Goal: Transaction & Acquisition: Book appointment/travel/reservation

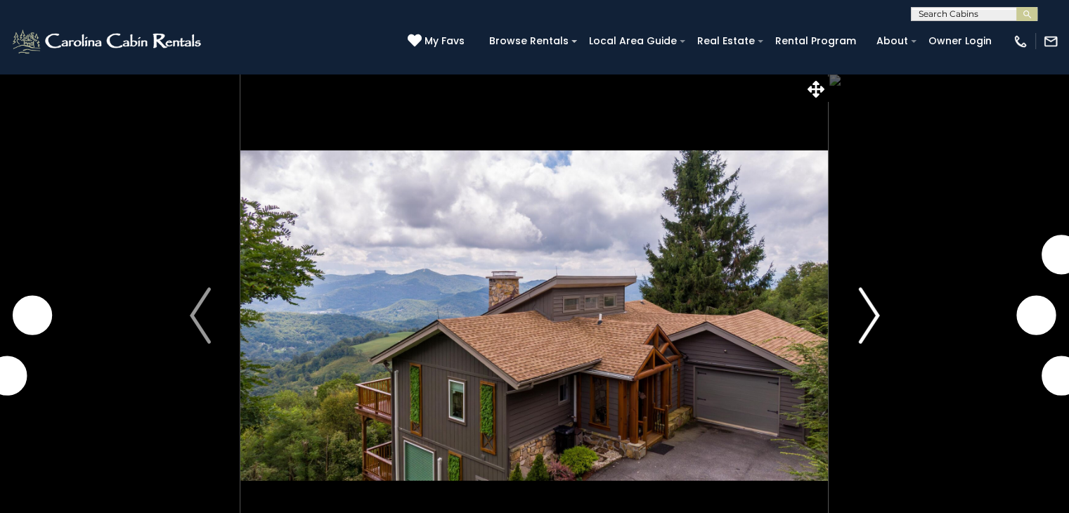
click at [860, 315] on img "Next" at bounding box center [868, 315] width 21 height 56
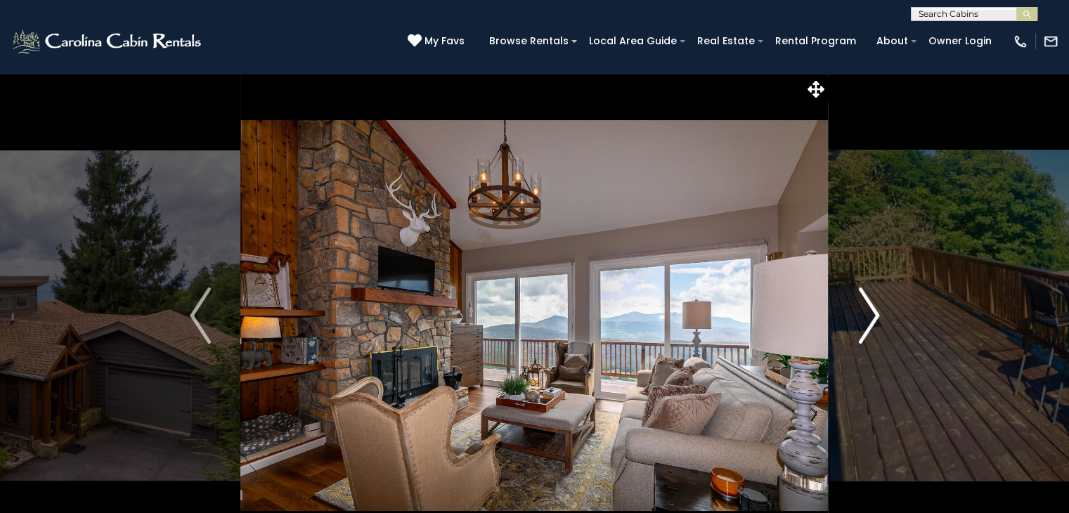
click at [877, 311] on img "Next" at bounding box center [868, 315] width 21 height 56
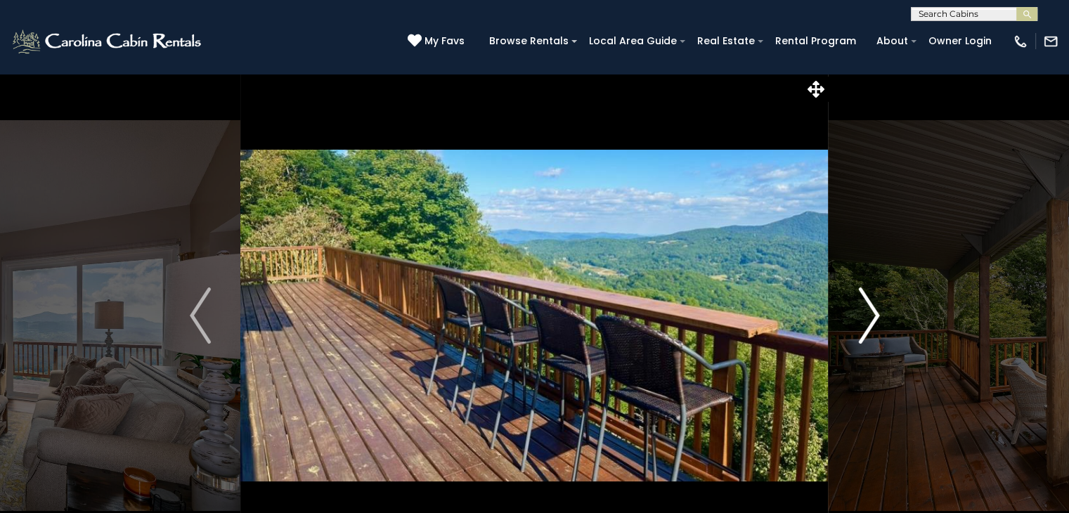
click at [877, 311] on img "Next" at bounding box center [868, 315] width 21 height 56
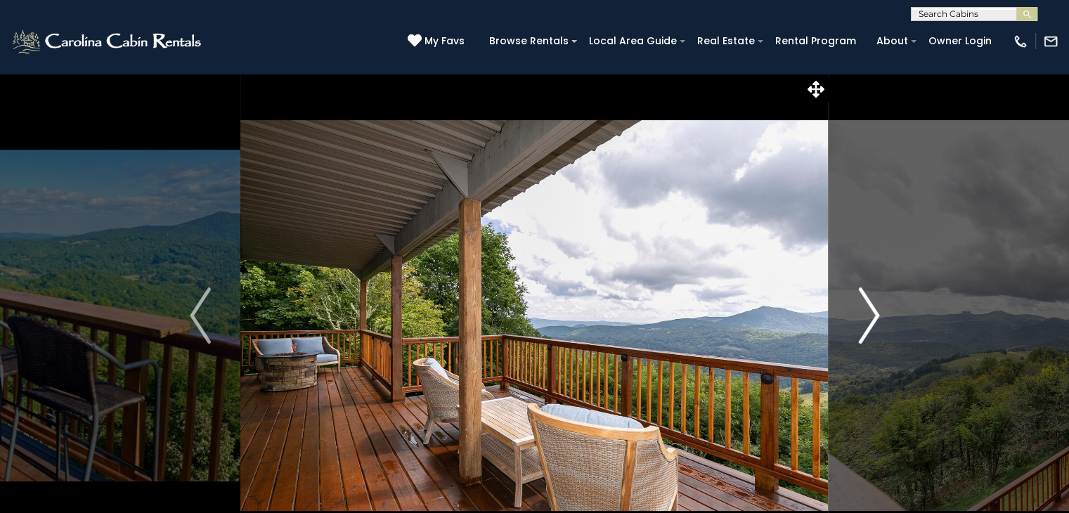
click at [877, 311] on img "Next" at bounding box center [868, 315] width 21 height 56
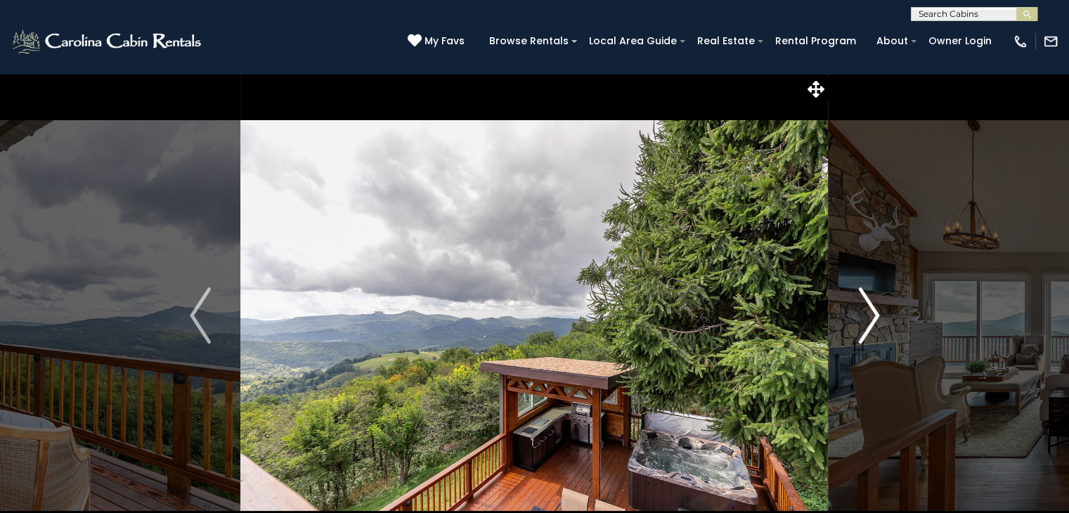
click at [877, 311] on img "Next" at bounding box center [868, 315] width 21 height 56
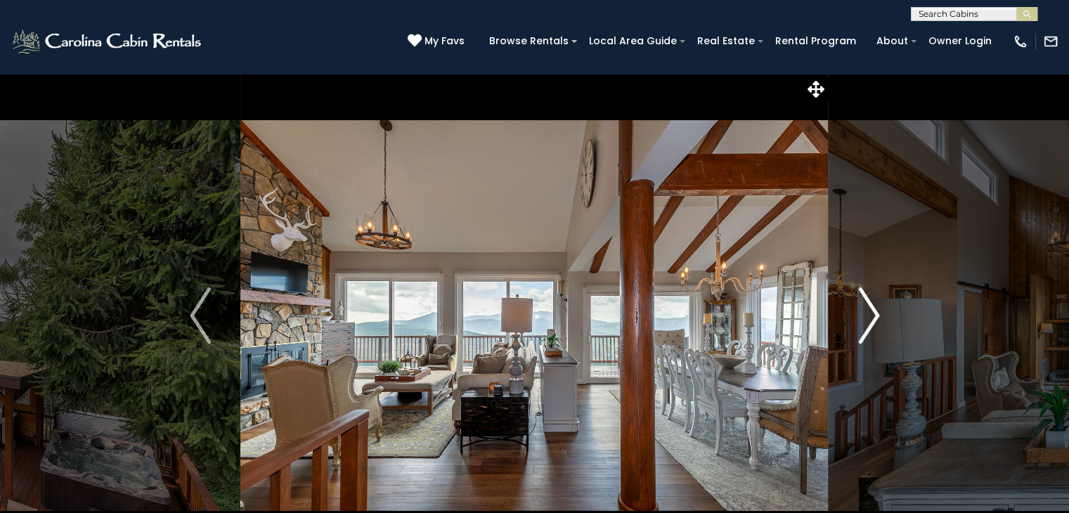
click at [877, 311] on img "Next" at bounding box center [868, 315] width 21 height 56
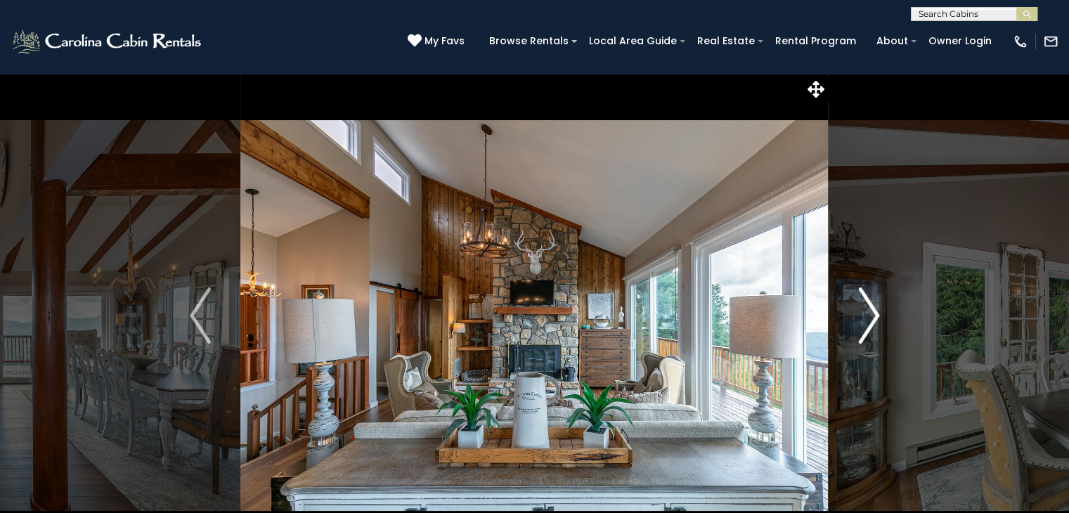
click at [877, 311] on img "Next" at bounding box center [868, 315] width 21 height 56
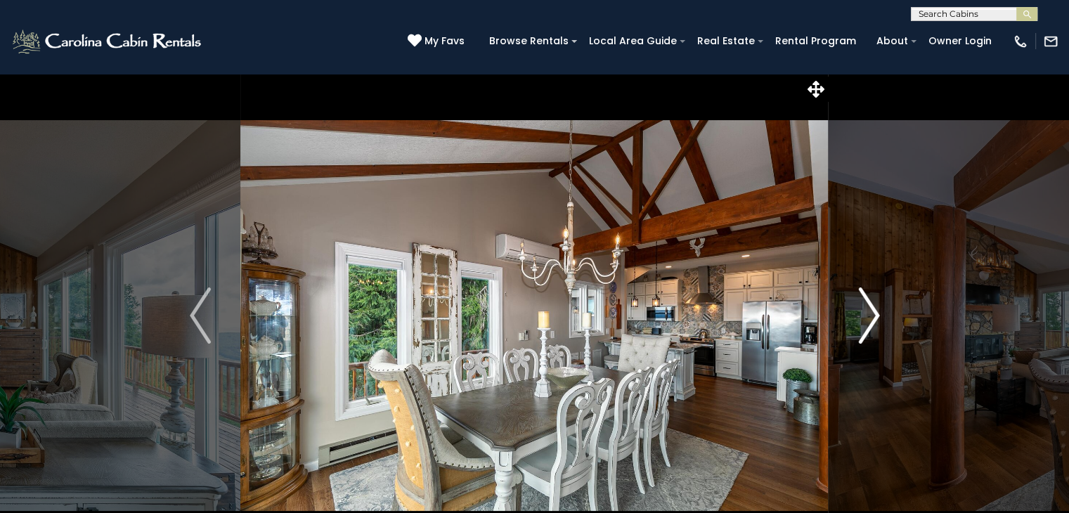
click at [875, 312] on img "Next" at bounding box center [868, 315] width 21 height 56
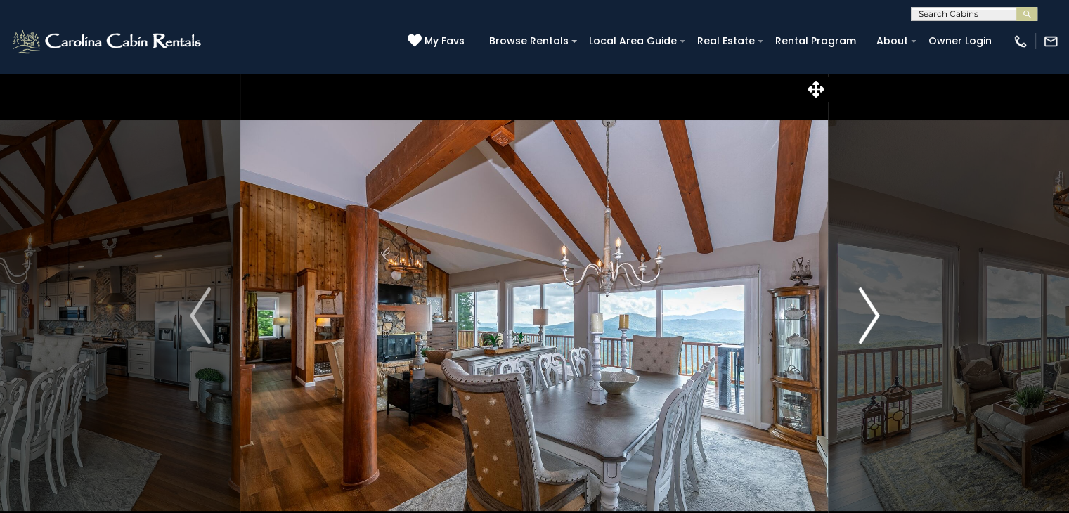
click at [874, 312] on img "Next" at bounding box center [868, 315] width 21 height 56
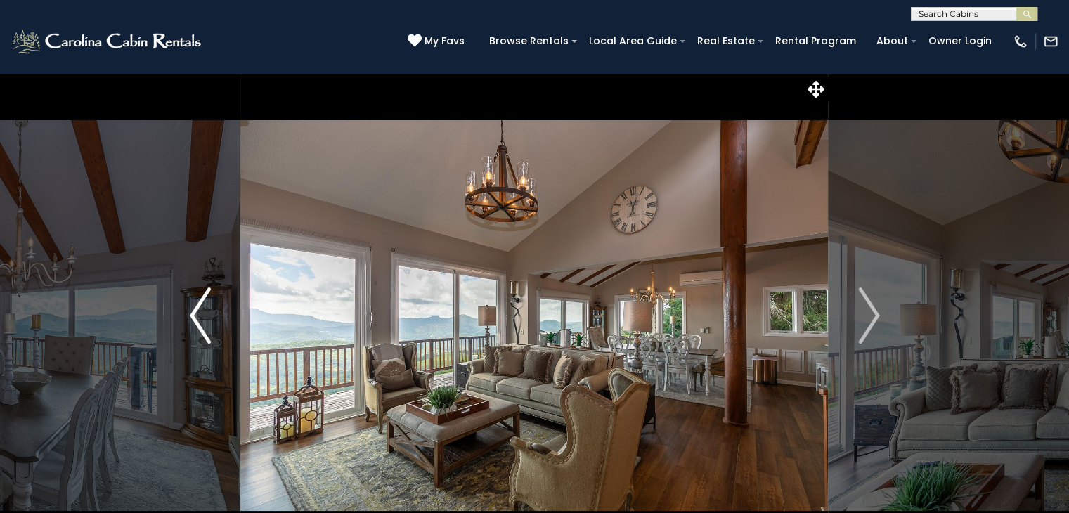
click at [185, 323] on button "Previous" at bounding box center [200, 315] width 81 height 485
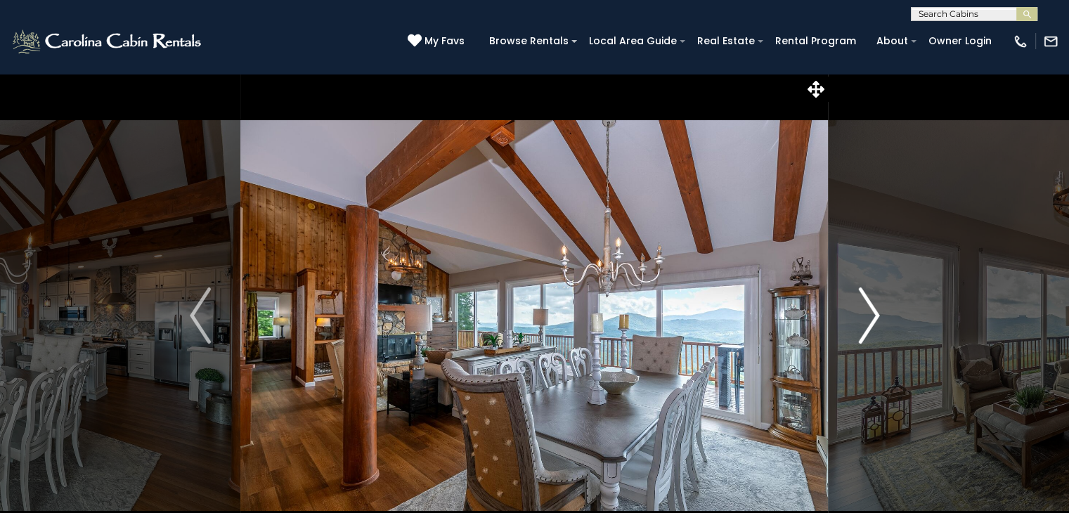
click at [864, 324] on img "Next" at bounding box center [868, 315] width 21 height 56
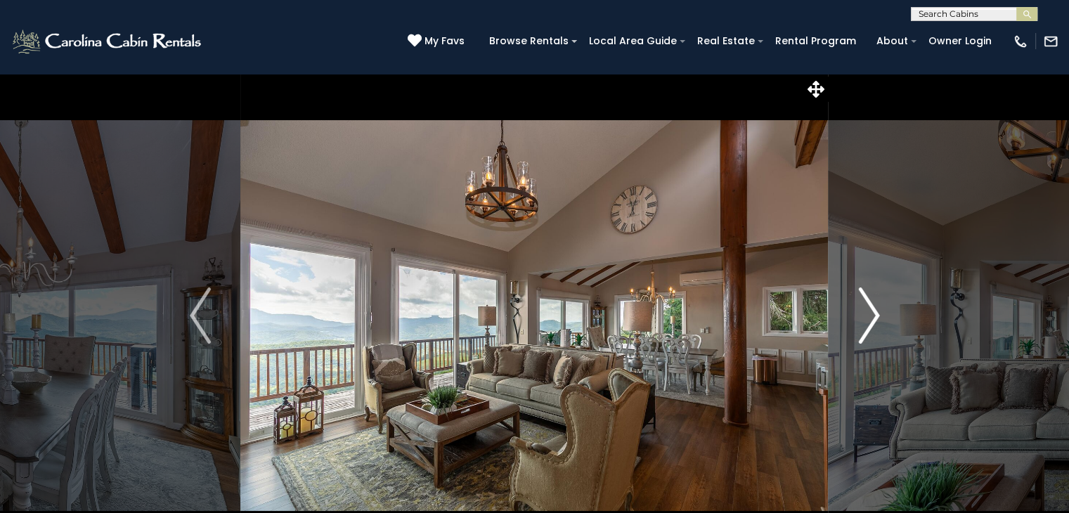
click at [864, 324] on img "Next" at bounding box center [868, 315] width 21 height 56
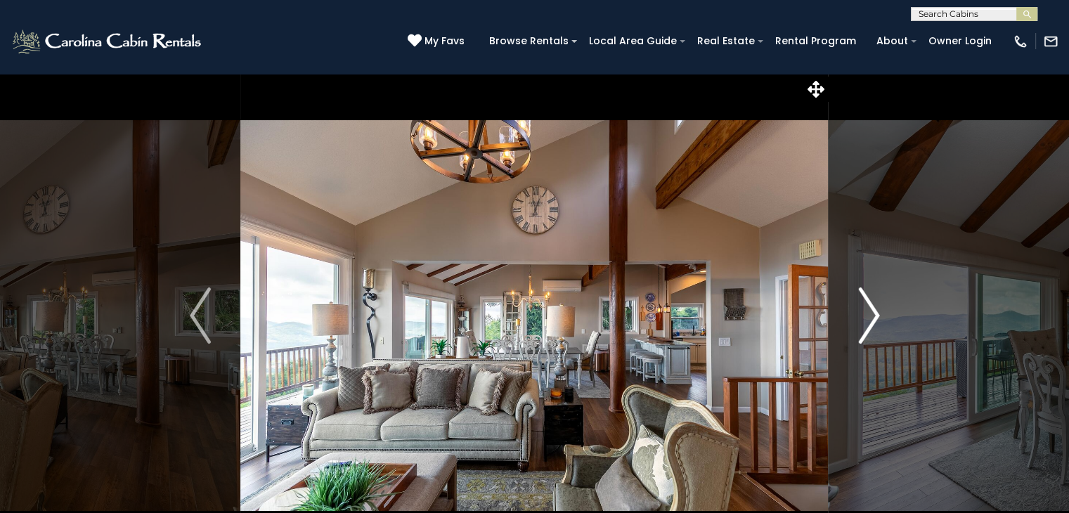
click at [863, 324] on img "Next" at bounding box center [868, 315] width 21 height 56
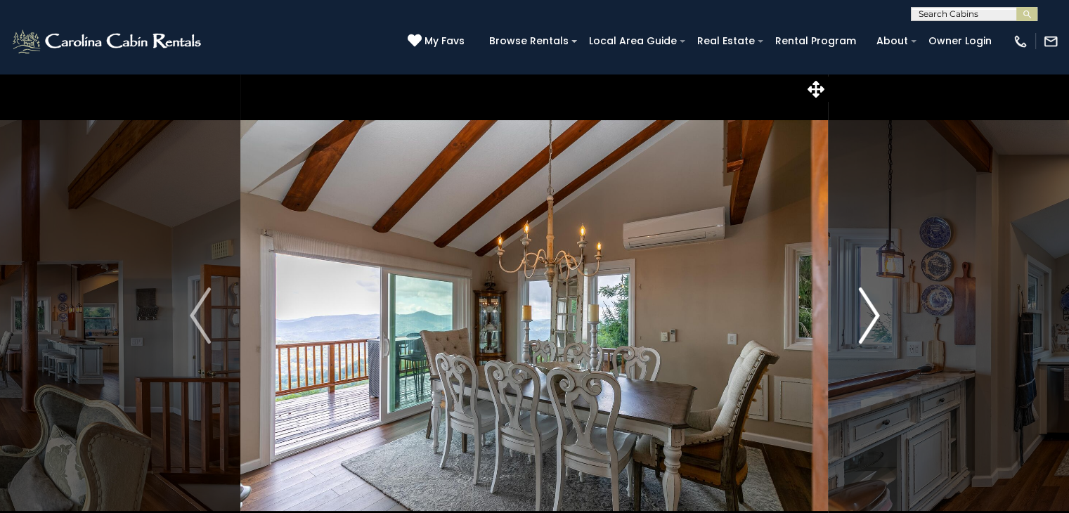
click at [863, 324] on img "Next" at bounding box center [868, 315] width 21 height 56
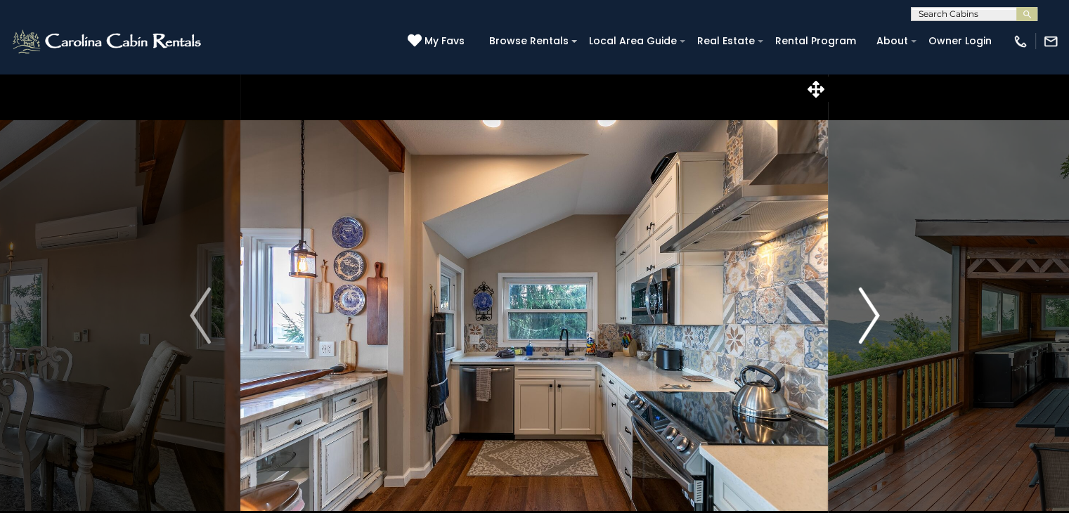
click at [863, 324] on img "Next" at bounding box center [868, 315] width 21 height 56
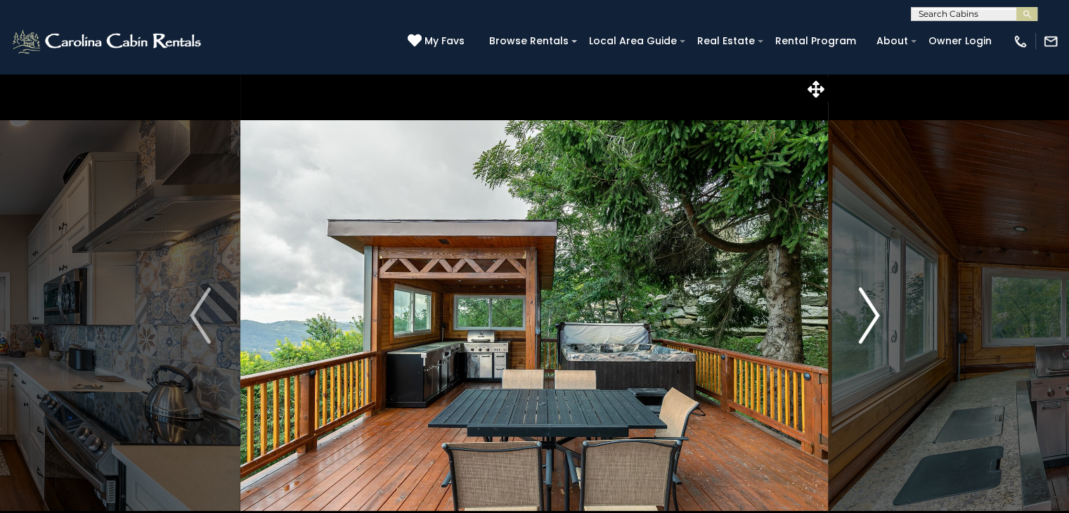
click at [863, 324] on img "Next" at bounding box center [868, 315] width 21 height 56
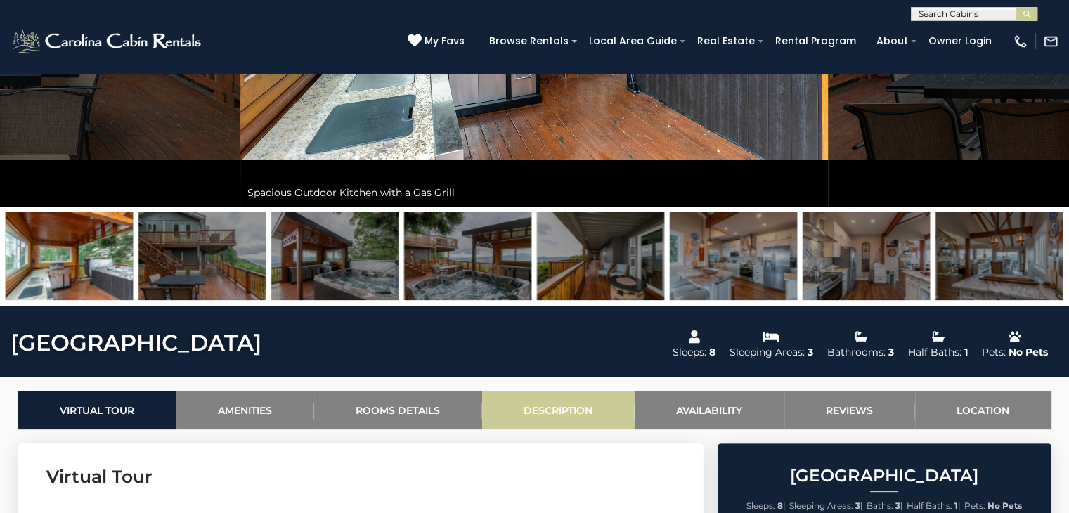
scroll to position [703, 0]
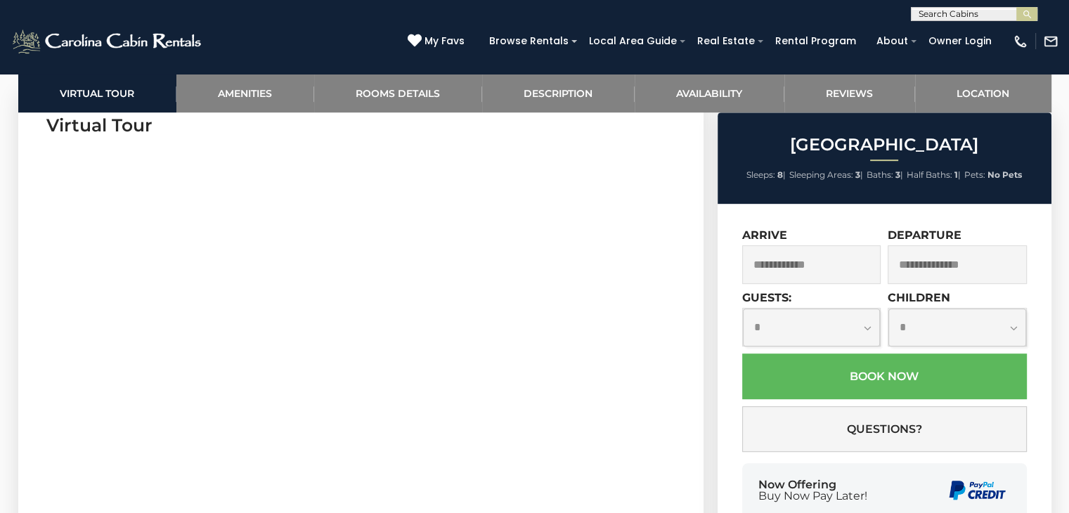
click at [865, 330] on select "**********" at bounding box center [812, 327] width 138 height 37
select select "*"
click at [743, 309] on select "**********" at bounding box center [812, 327] width 138 height 37
click at [832, 266] on input "text" at bounding box center [811, 264] width 139 height 39
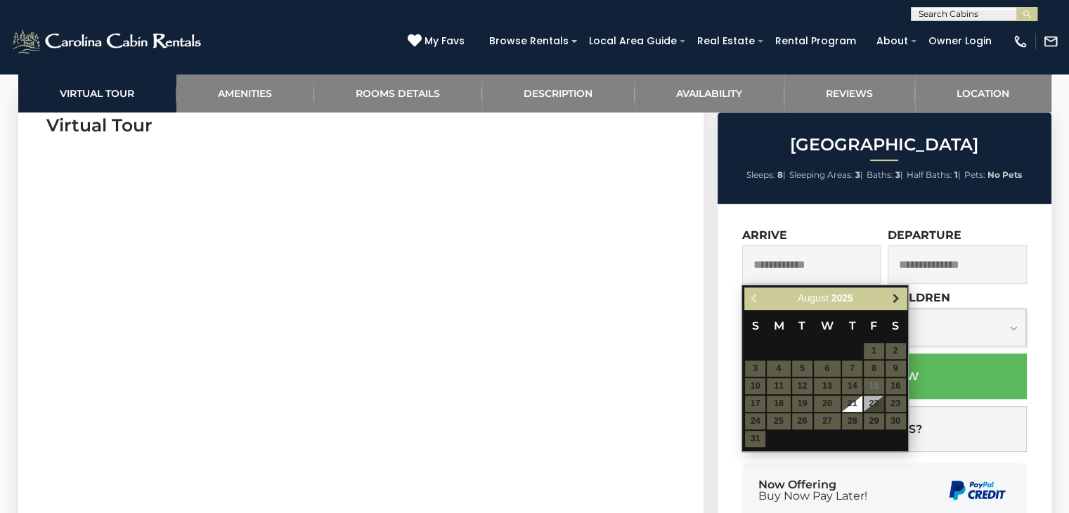
click at [894, 302] on span "Next" at bounding box center [896, 298] width 11 height 11
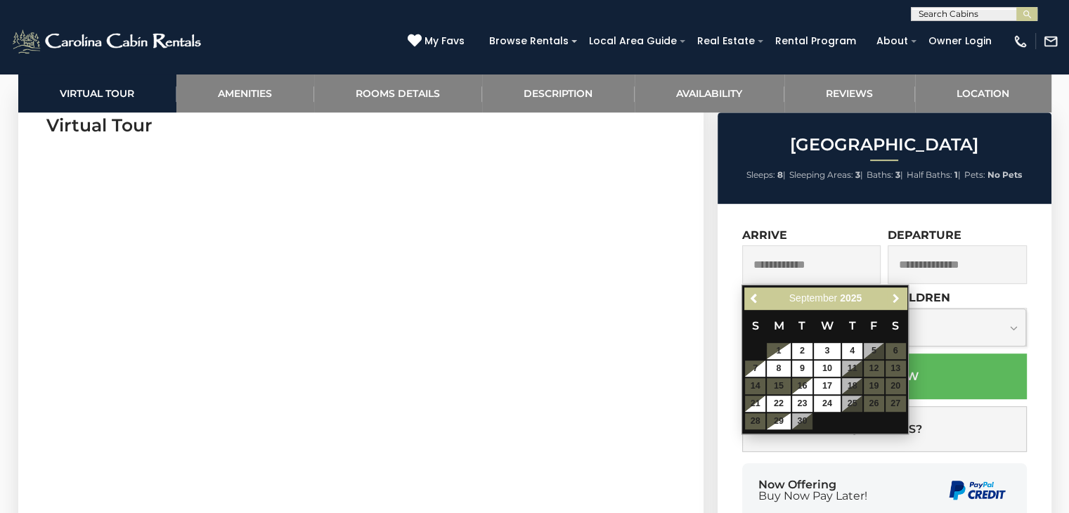
click at [894, 302] on span "Next" at bounding box center [896, 298] width 11 height 11
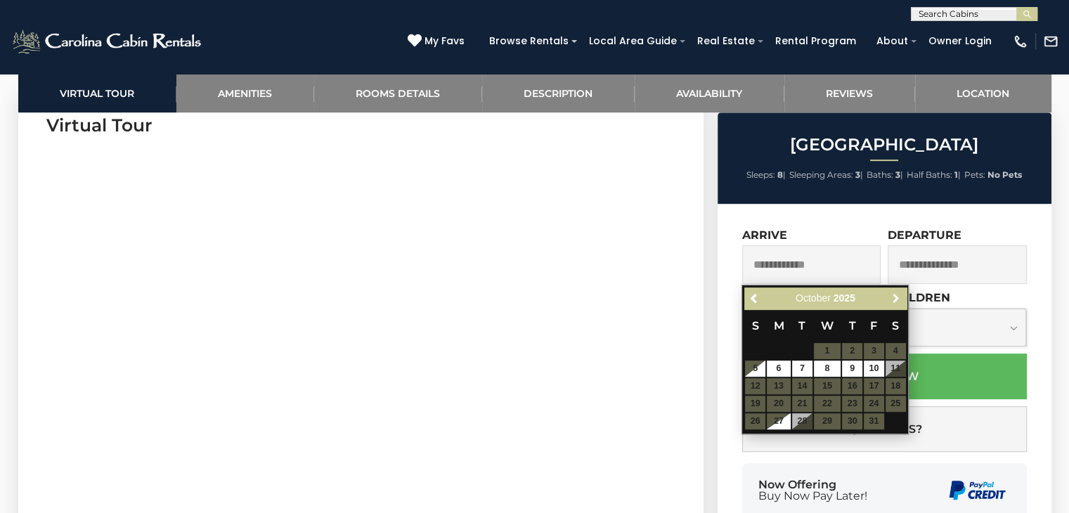
click at [894, 302] on span "Next" at bounding box center [896, 298] width 11 height 11
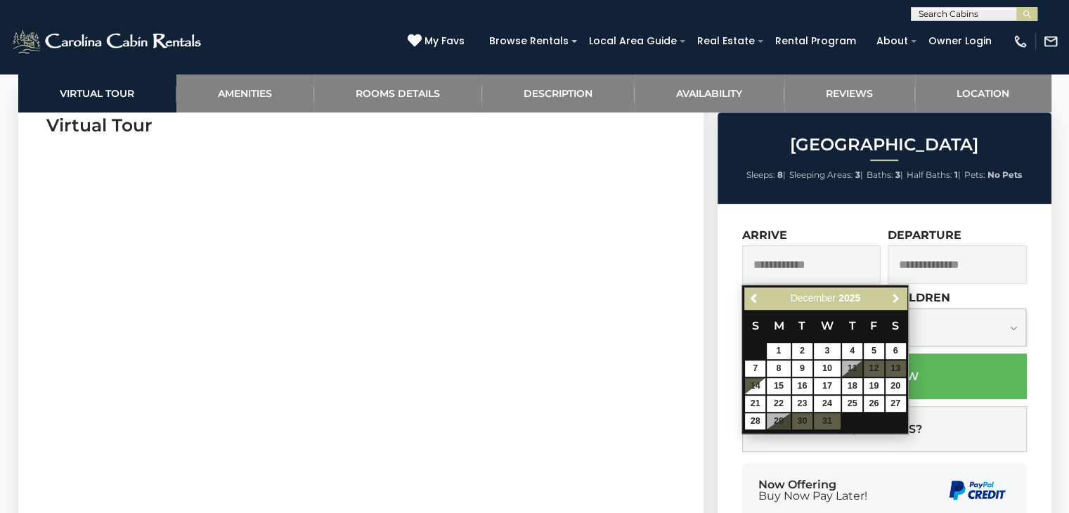
click at [894, 302] on span "Next" at bounding box center [896, 298] width 11 height 11
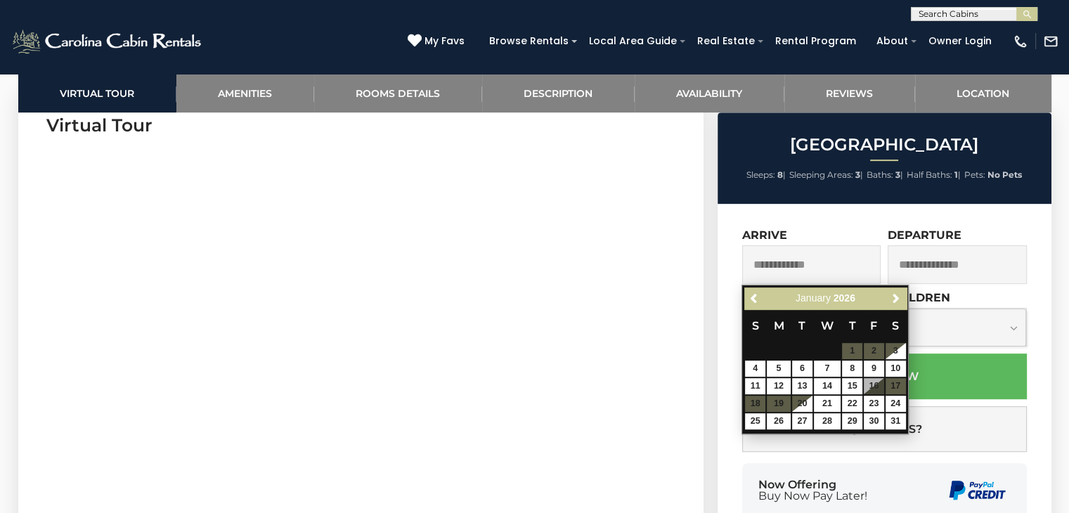
click at [851, 347] on table "S M T W T F S 1 2 3 4 5 6 7 8 9 10 11 12 13 14 15 16 17 18 19 20 21 22 23 24 25…" at bounding box center [825, 369] width 162 height 121
click at [852, 351] on table "S M T W T F S 1 2 3 4 5 6 7 8 9 10 11 12 13 14 15 16 17 18 19 20 21 22 23 24 25…" at bounding box center [825, 369] width 162 height 121
